Goal: Navigation & Orientation: Find specific page/section

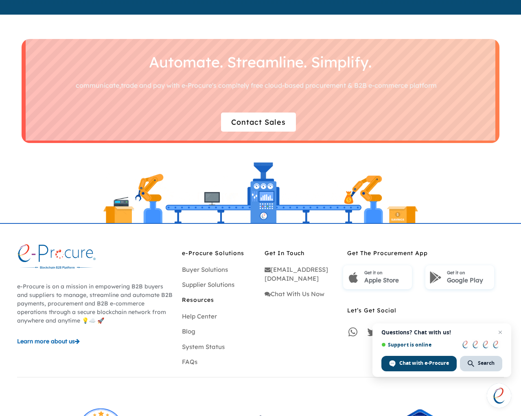
scroll to position [2326, 0]
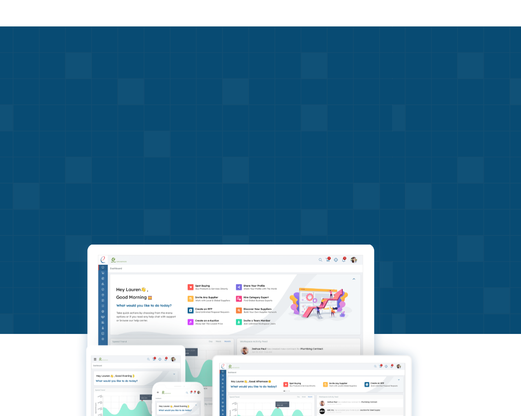
scroll to position [2352, 0]
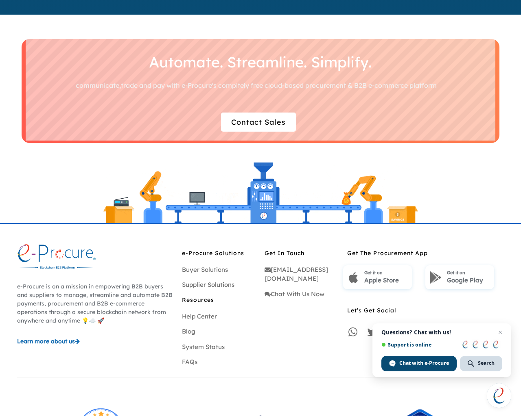
scroll to position [2326, 0]
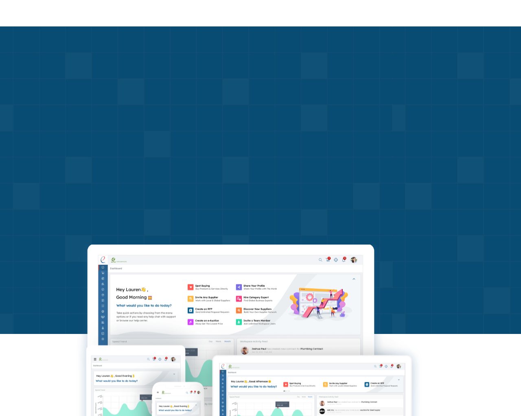
scroll to position [2352, 0]
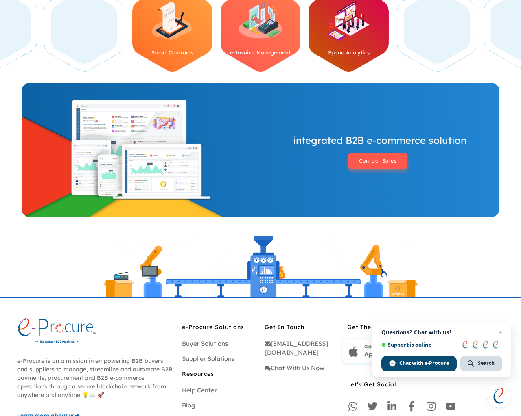
scroll to position [783, 0]
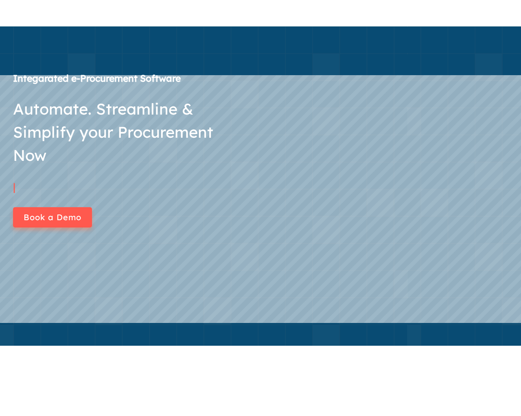
scroll to position [810, 0]
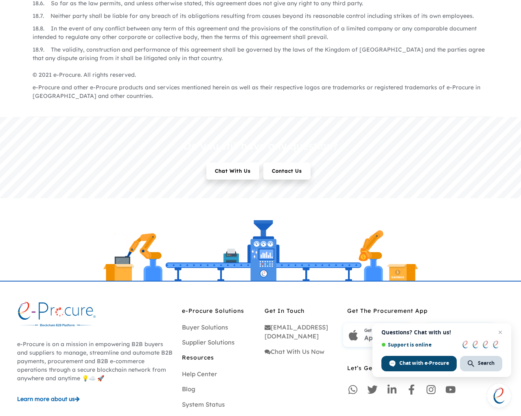
scroll to position [3198, 0]
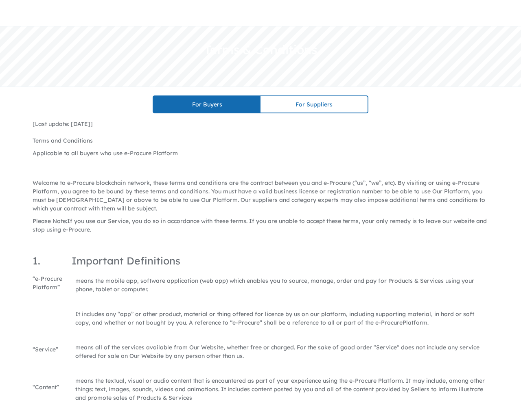
scroll to position [3225, 0]
